Goal: Information Seeking & Learning: Stay updated

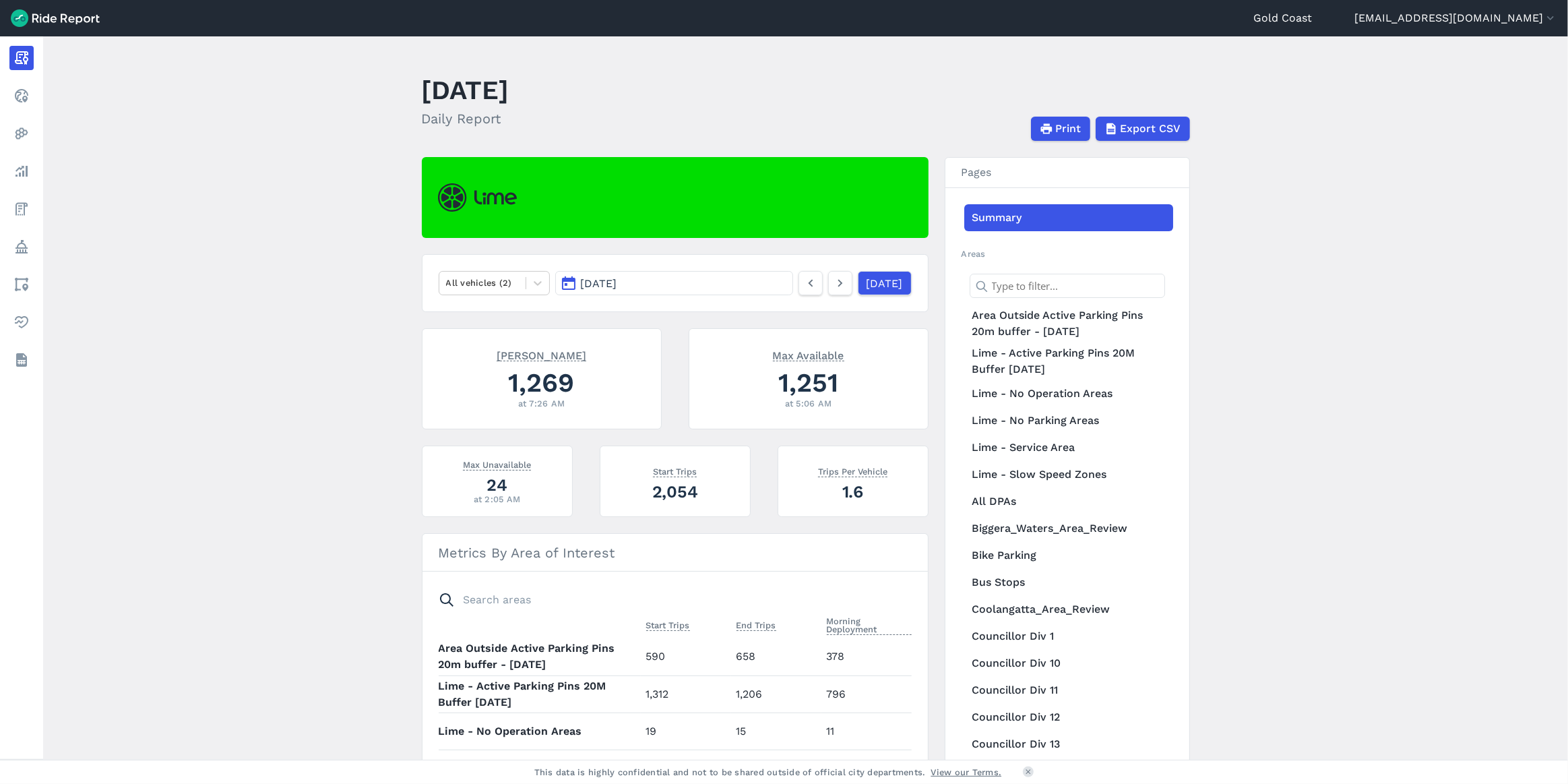
click at [710, 284] on button "[DATE]" at bounding box center [673, 283] width 237 height 24
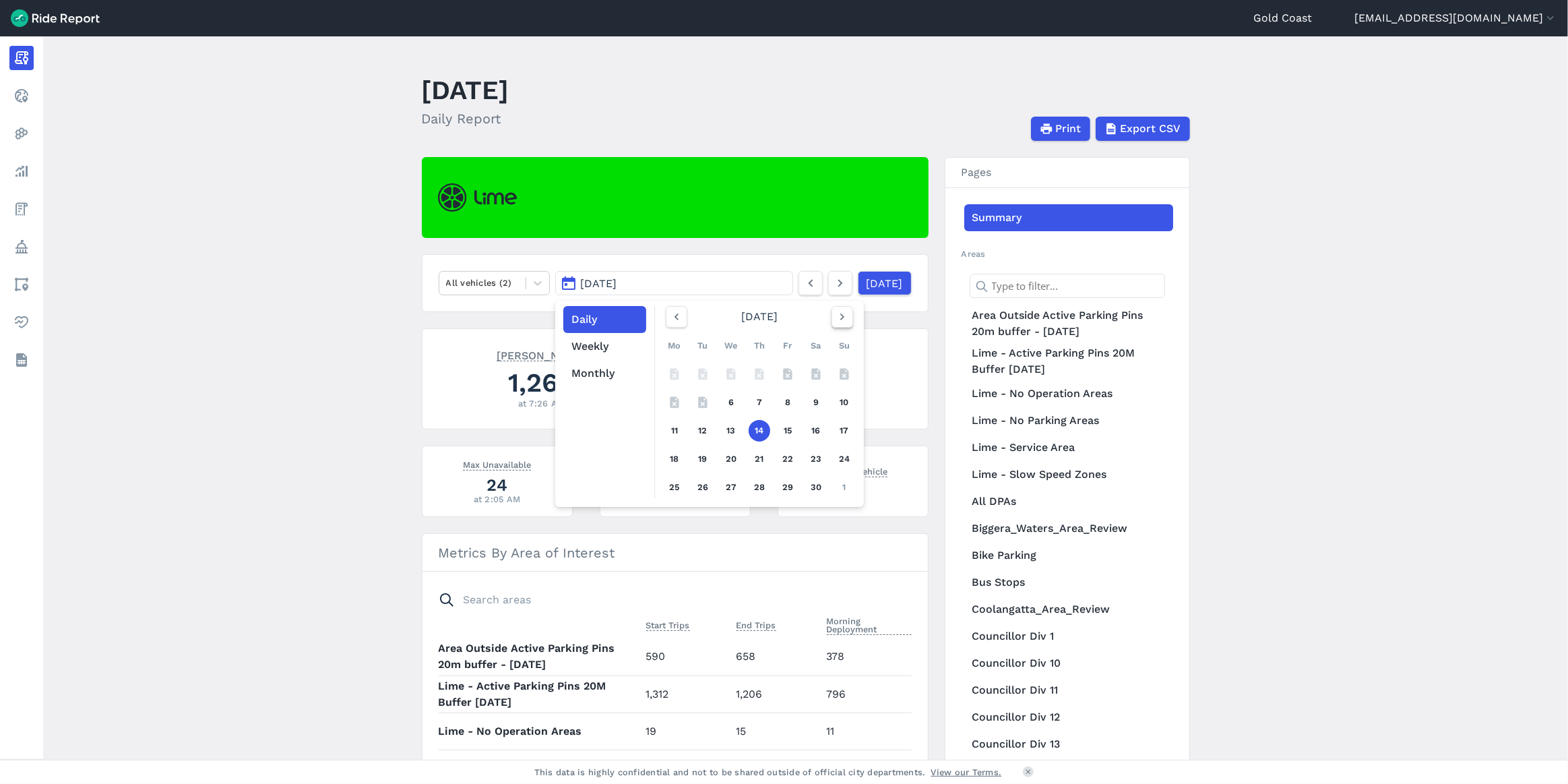
click at [849, 322] on button "button" at bounding box center [842, 317] width 22 height 22
click at [845, 320] on icon "button" at bounding box center [842, 316] width 13 height 13
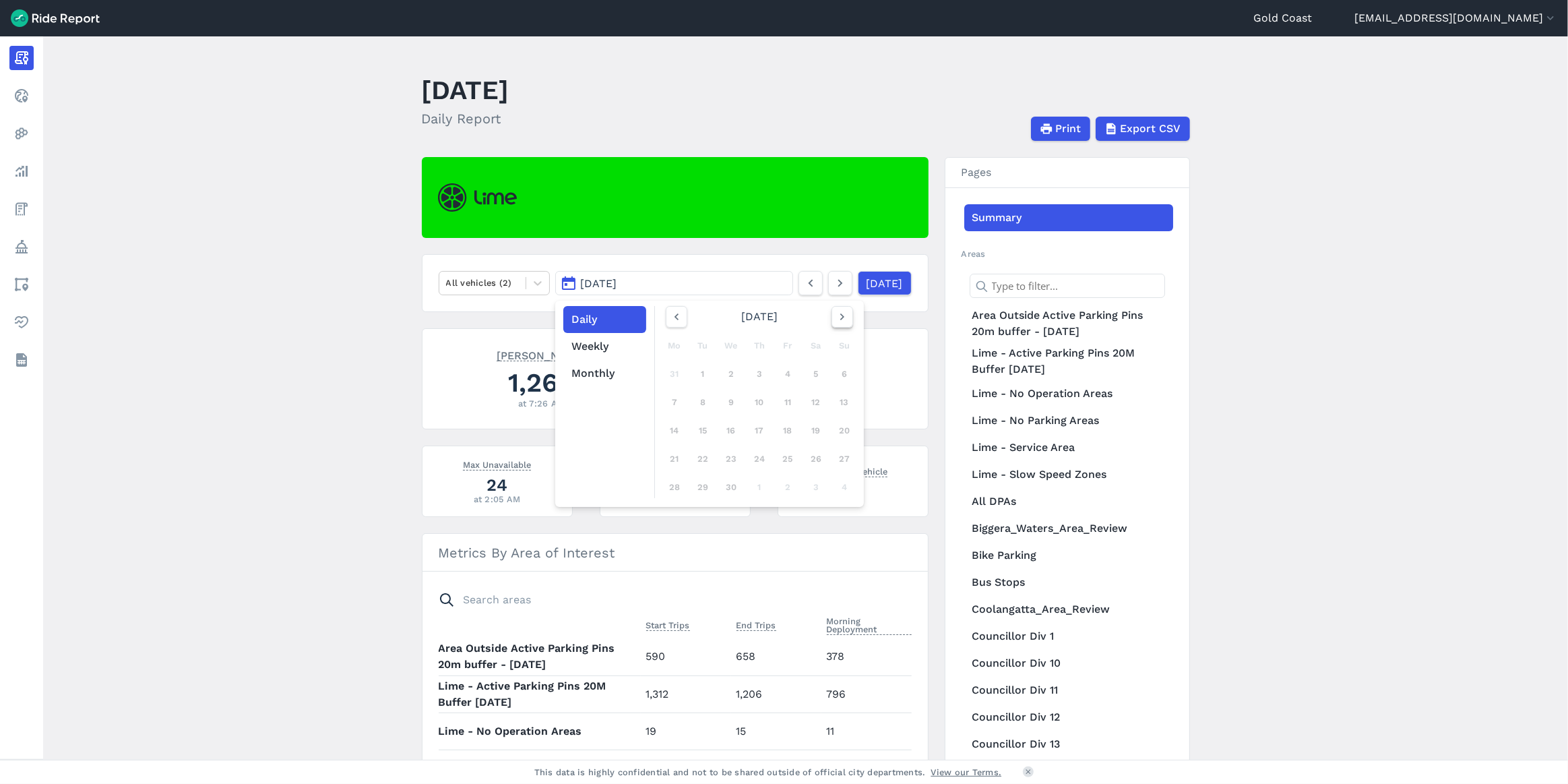
click at [845, 320] on icon "button" at bounding box center [842, 316] width 13 height 13
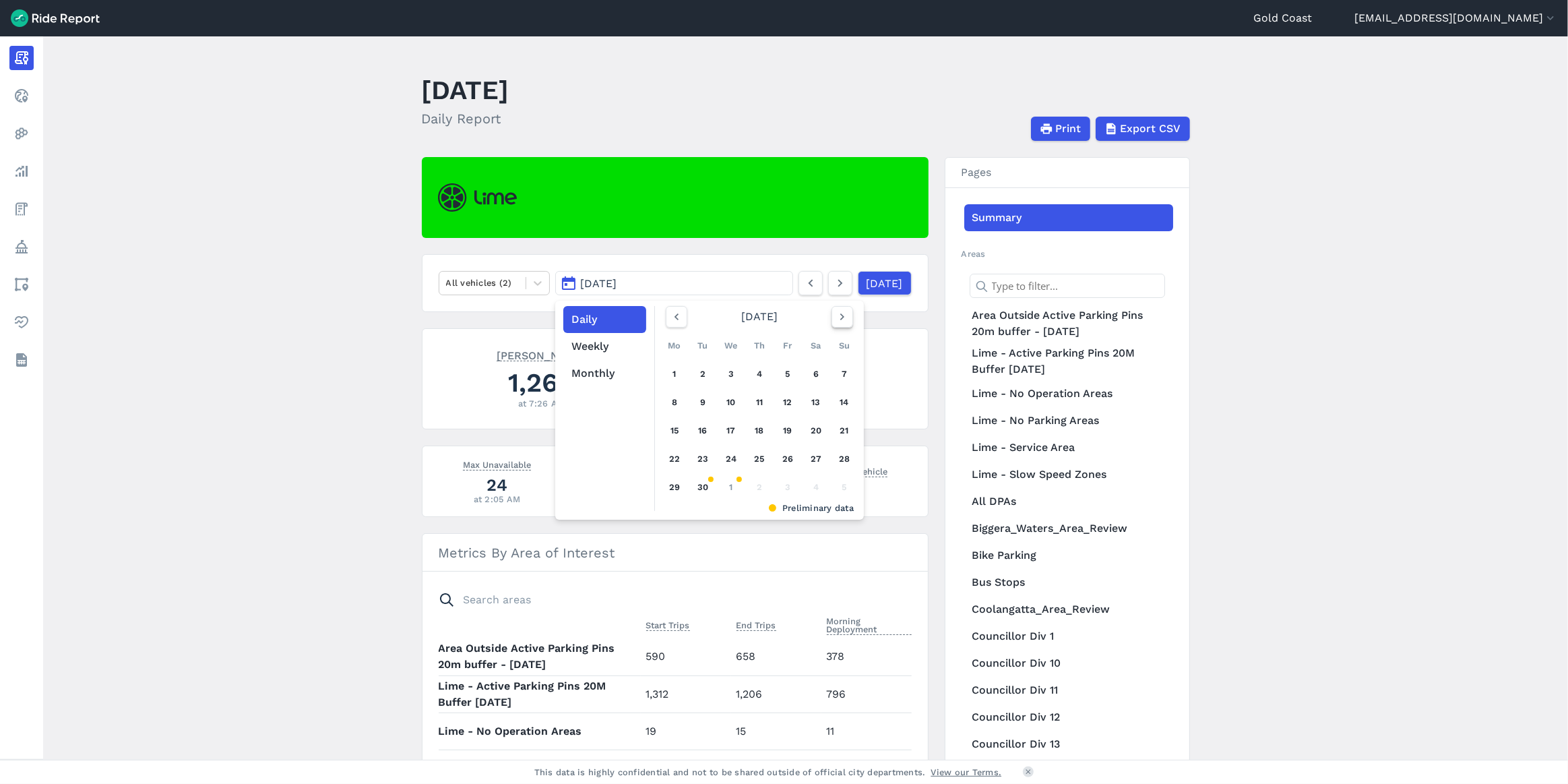
click at [845, 320] on icon "button" at bounding box center [842, 316] width 13 height 13
click at [681, 316] on icon "button" at bounding box center [676, 316] width 13 height 13
click at [673, 455] on link "22" at bounding box center [675, 459] width 22 height 22
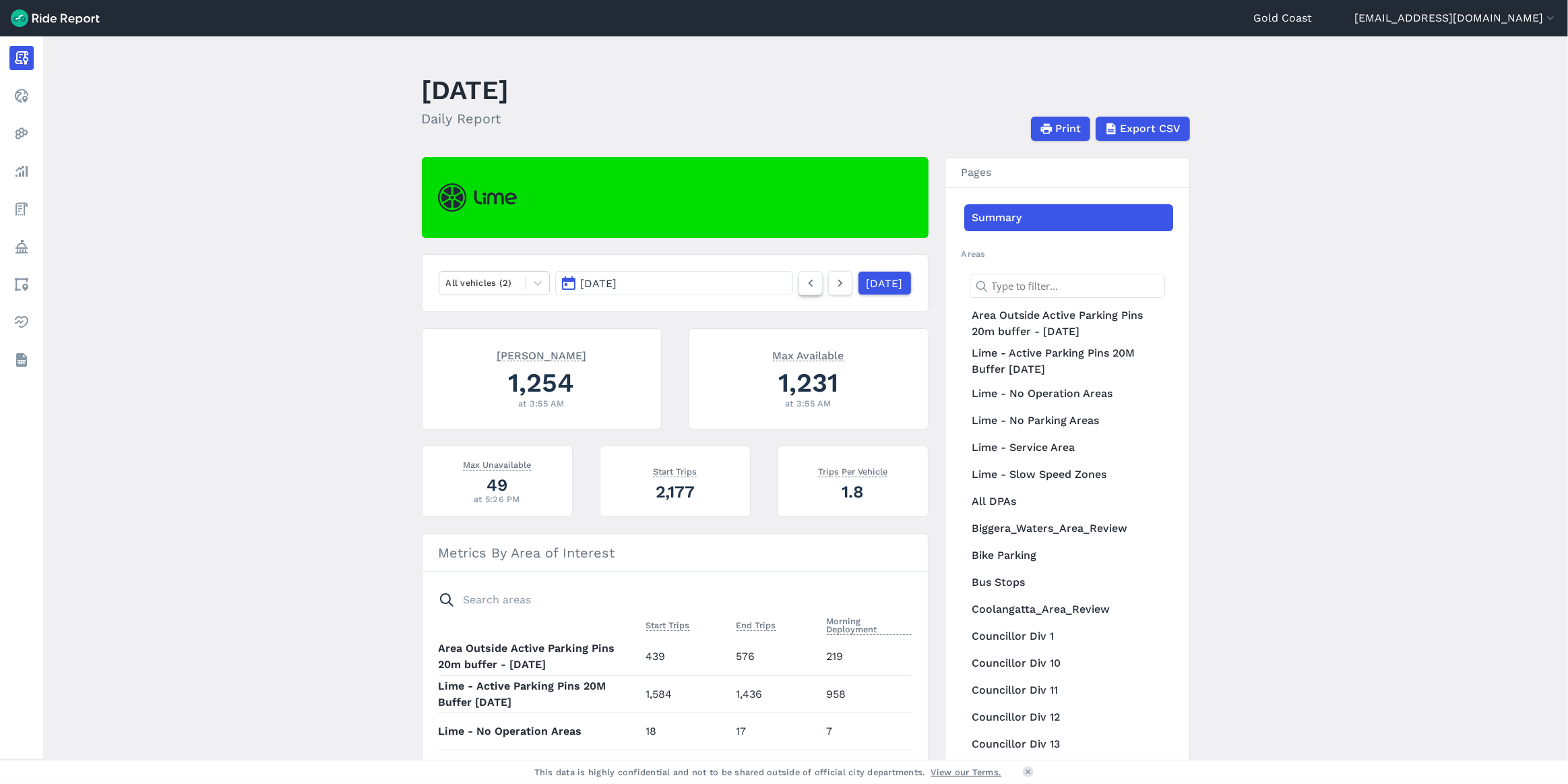
click at [808, 285] on use at bounding box center [810, 283] width 5 height 8
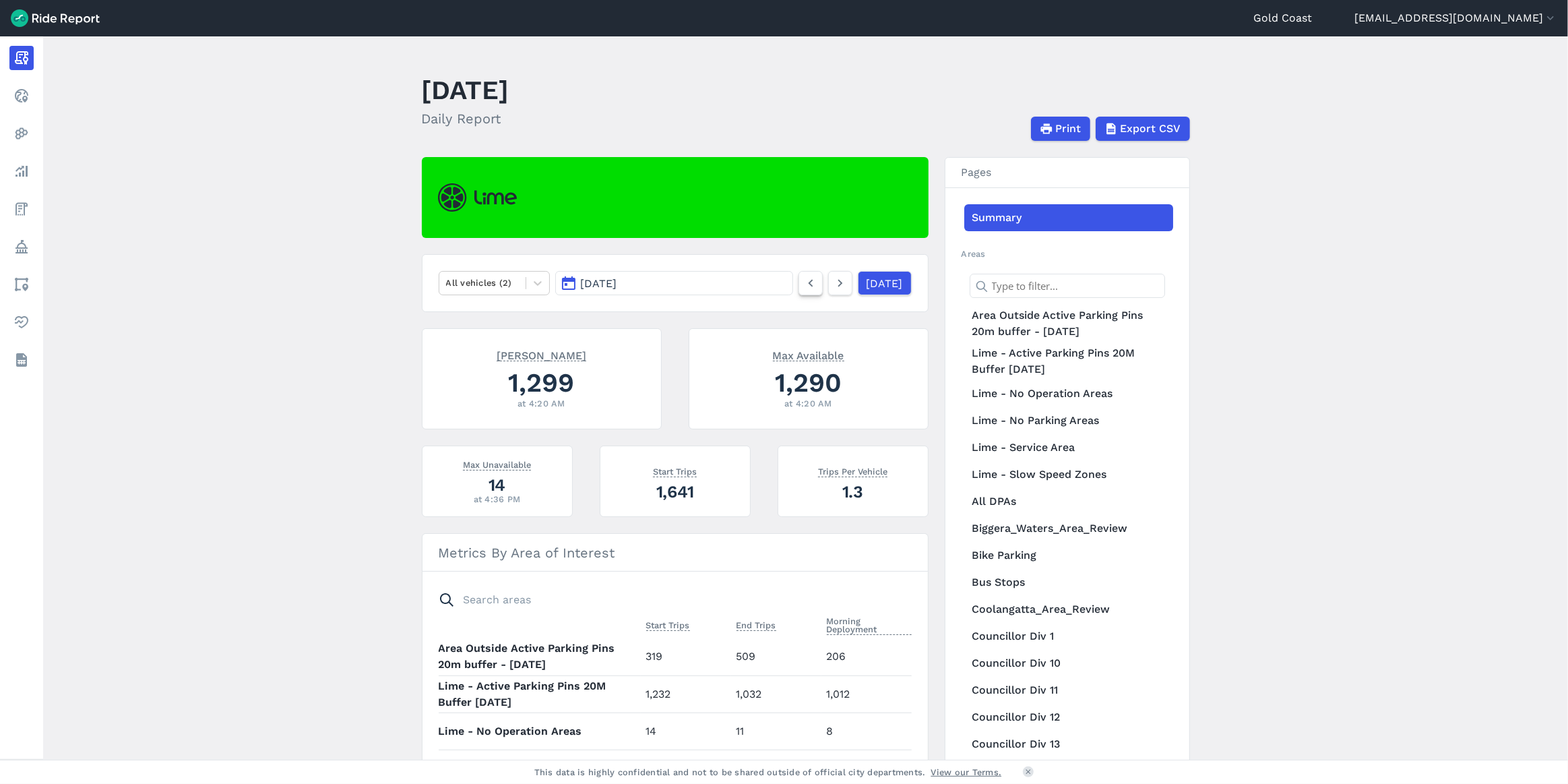
click at [808, 285] on use at bounding box center [810, 283] width 5 height 8
click at [835, 284] on link at bounding box center [840, 283] width 24 height 24
click at [833, 285] on icon at bounding box center [840, 283] width 15 height 16
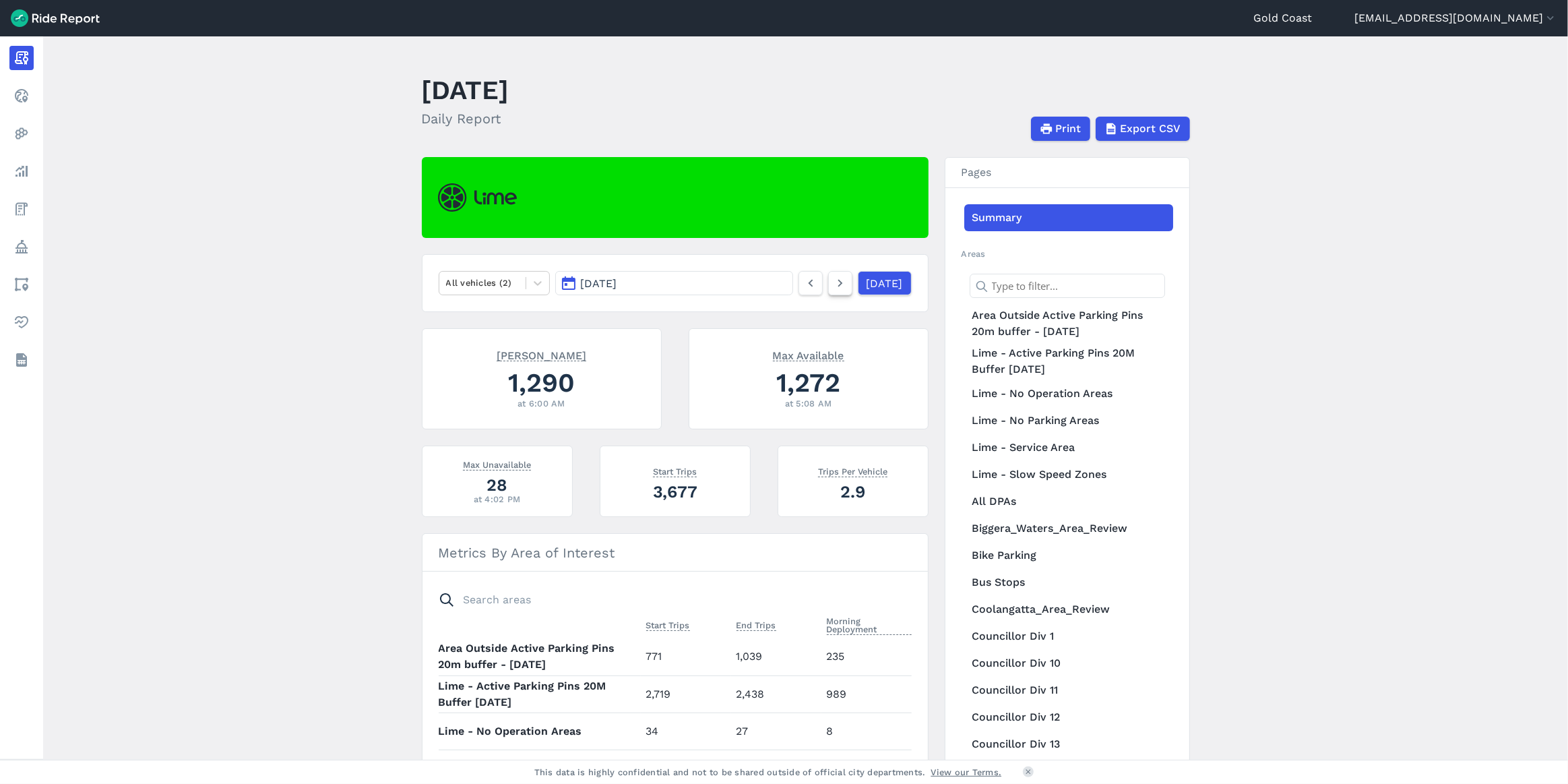
click at [833, 285] on icon at bounding box center [840, 283] width 15 height 16
click at [857, 283] on link "[DATE]" at bounding box center [884, 283] width 54 height 24
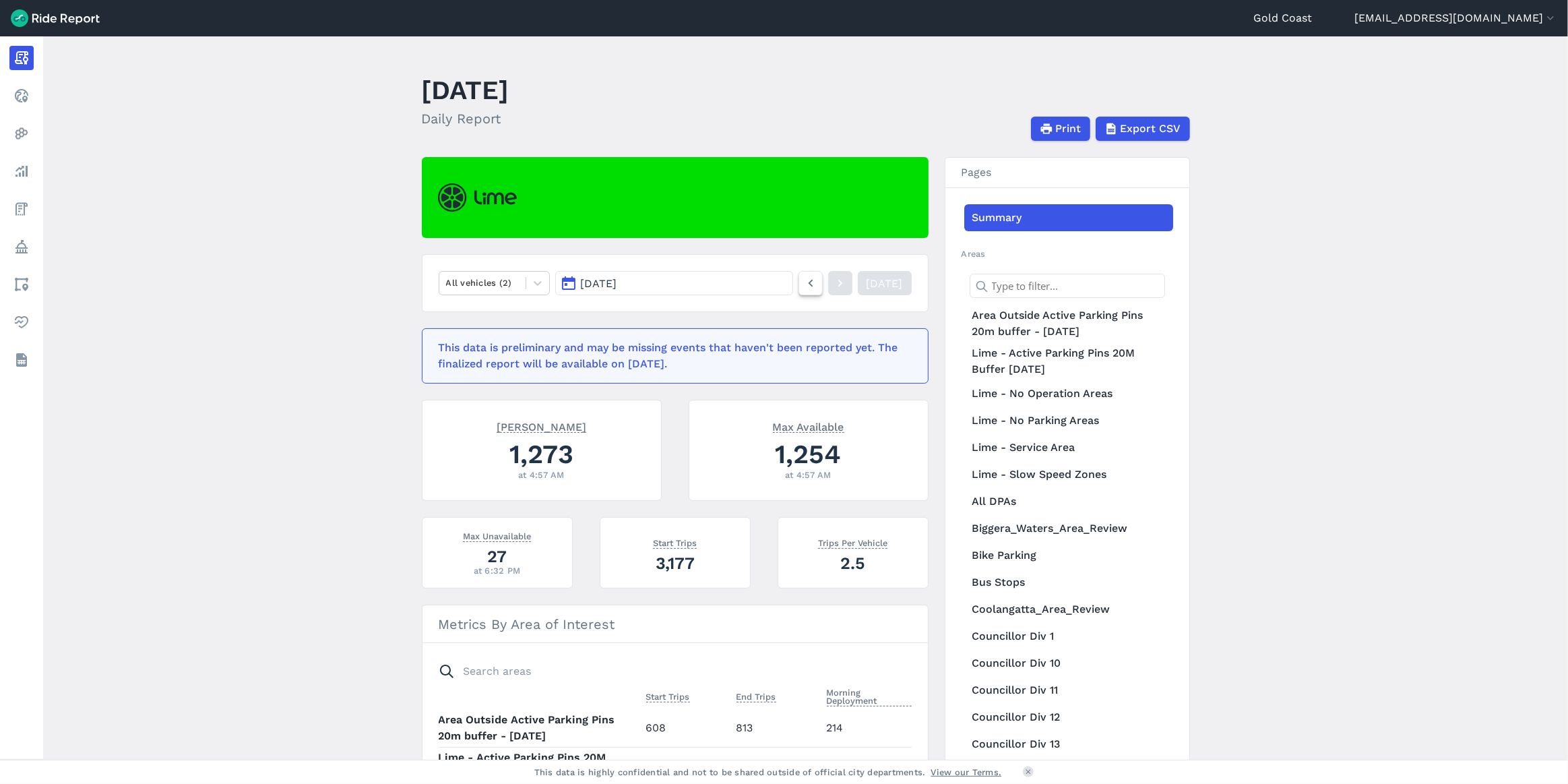
click at [803, 287] on icon at bounding box center [810, 283] width 15 height 16
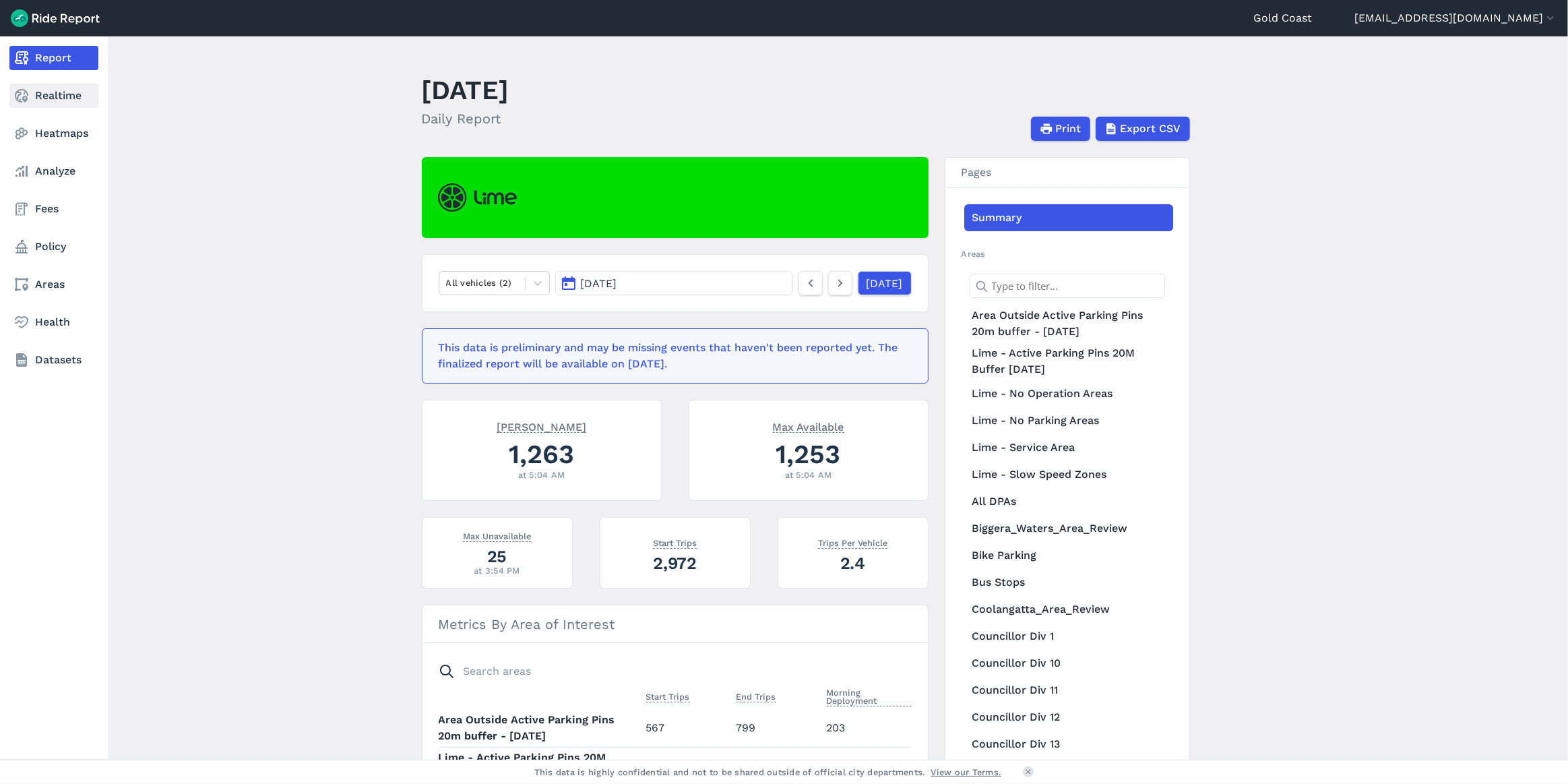
click at [66, 104] on link "Realtime" at bounding box center [53, 96] width 89 height 24
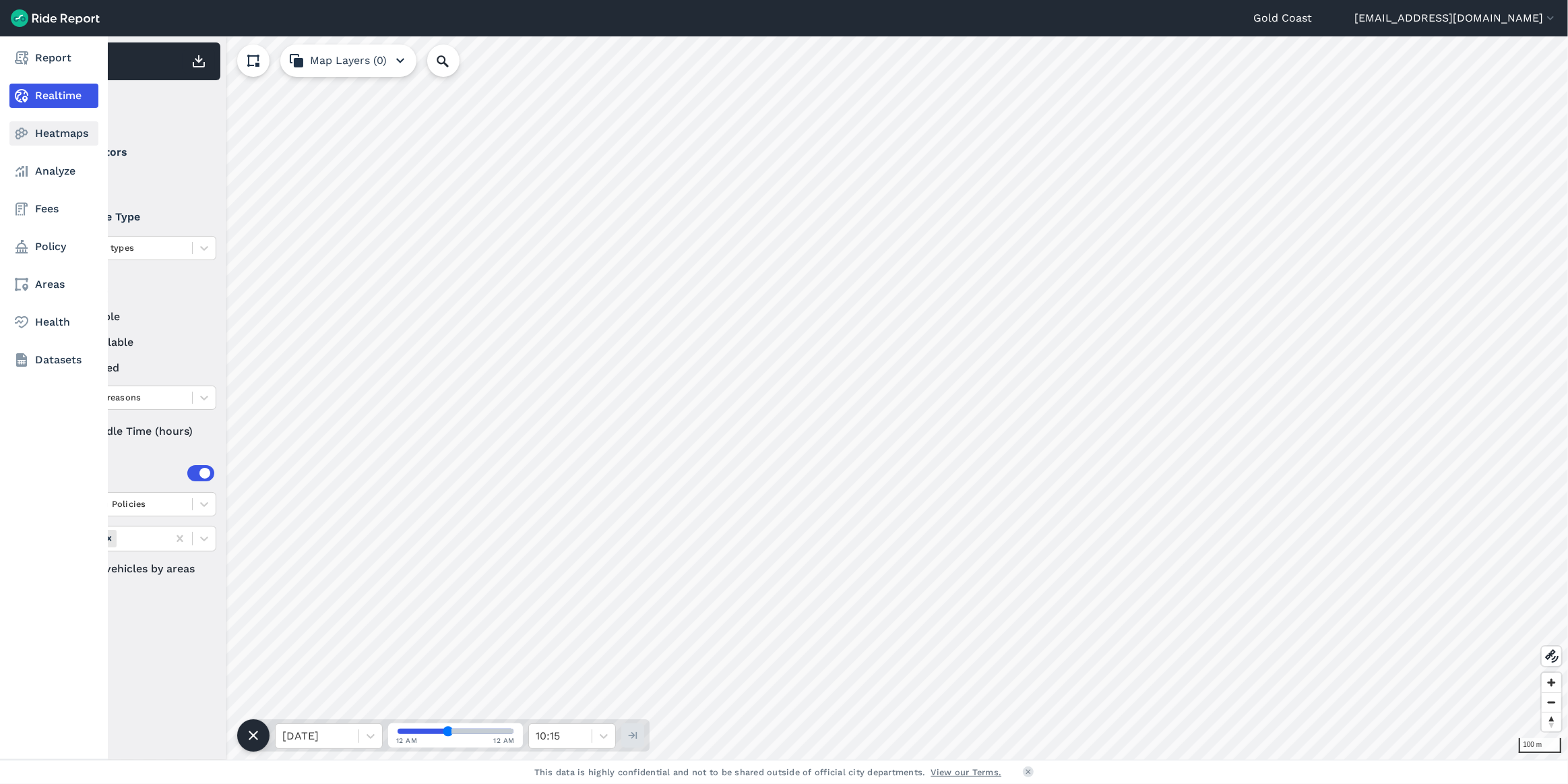
click at [31, 137] on link "Heatmaps" at bounding box center [53, 134] width 89 height 24
